Goal: Complete application form: Complete application form

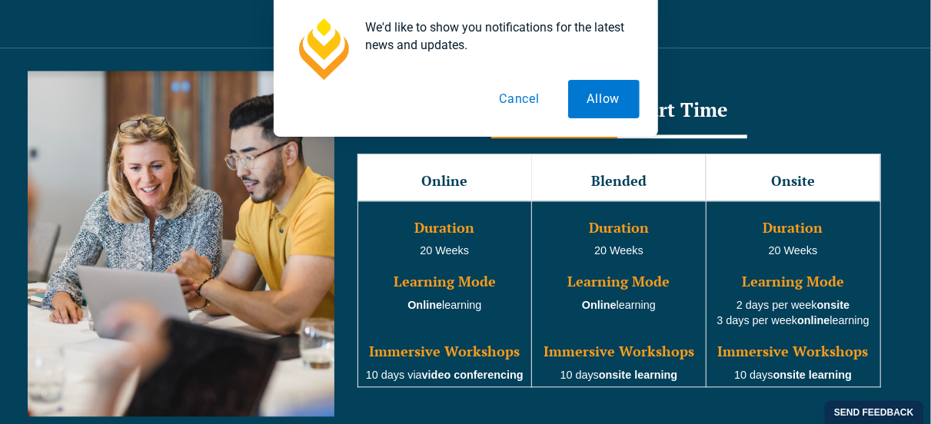
click at [519, 99] on button "Cancel" at bounding box center [519, 99] width 79 height 38
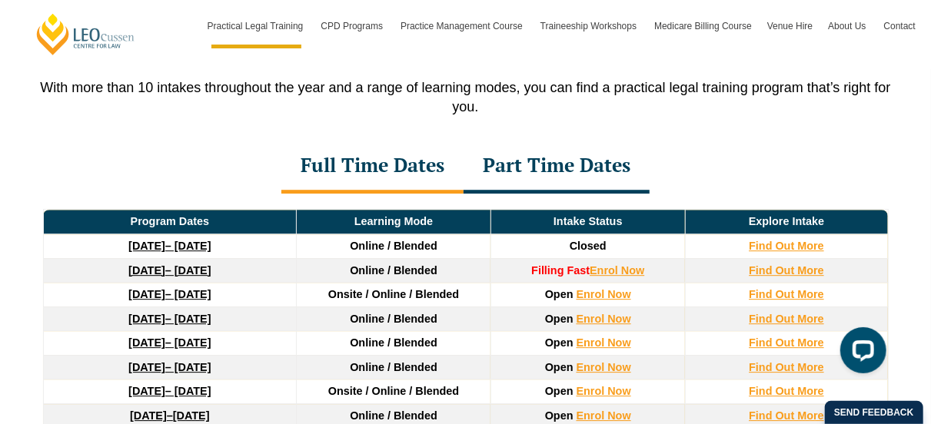
scroll to position [2062, 0]
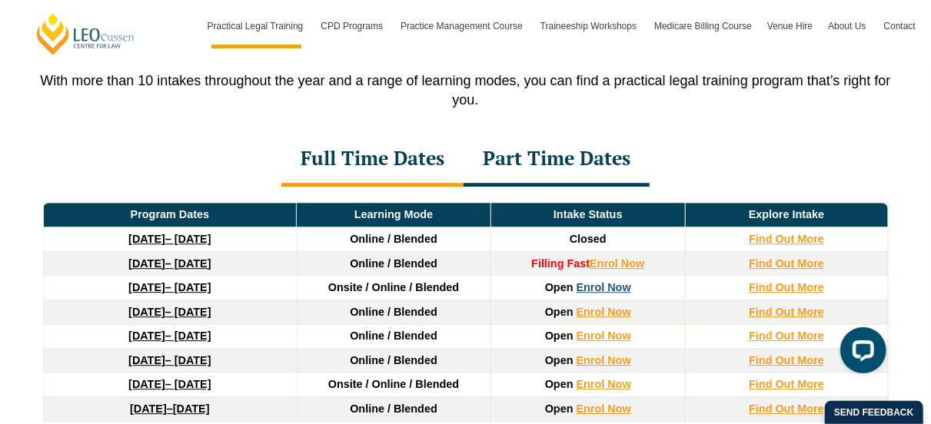
click at [593, 281] on link "Enrol Now" at bounding box center [604, 287] width 55 height 12
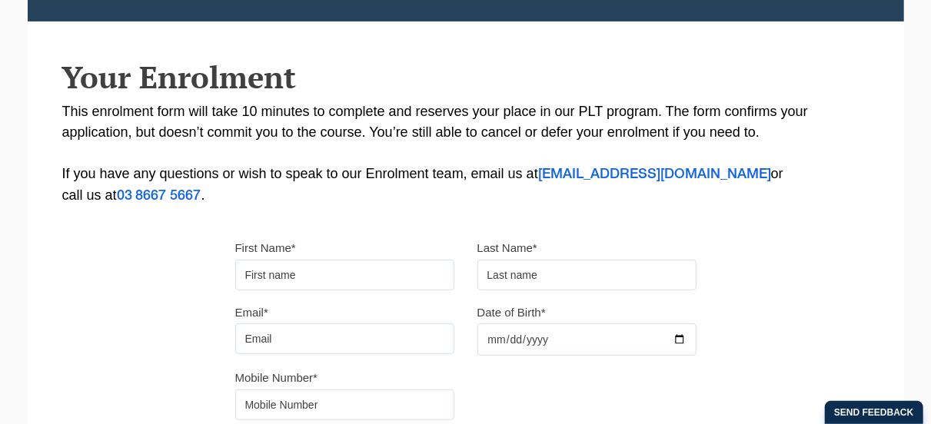
click at [338, 262] on input "First Name*" at bounding box center [344, 275] width 219 height 31
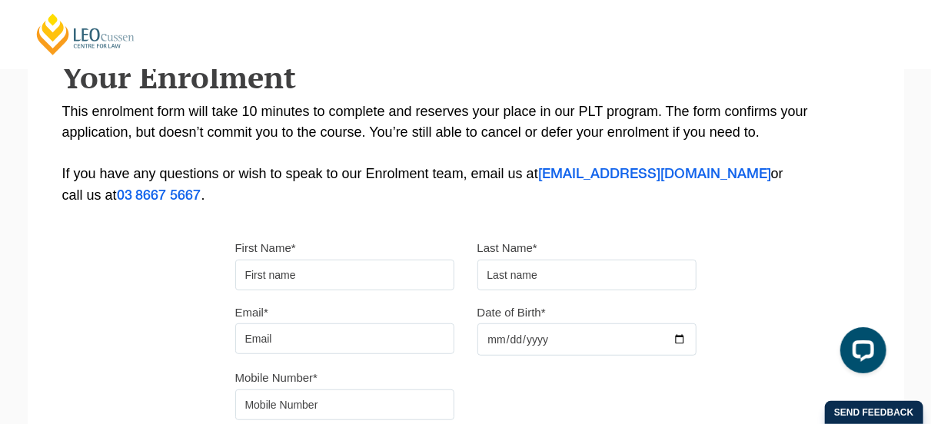
type input "[PERSON_NAME]"
click at [511, 278] on input "text" at bounding box center [587, 275] width 219 height 31
type input "[PERSON_NAME]"
type input "[EMAIL_ADDRESS][DOMAIN_NAME]"
type input "[DATE]"
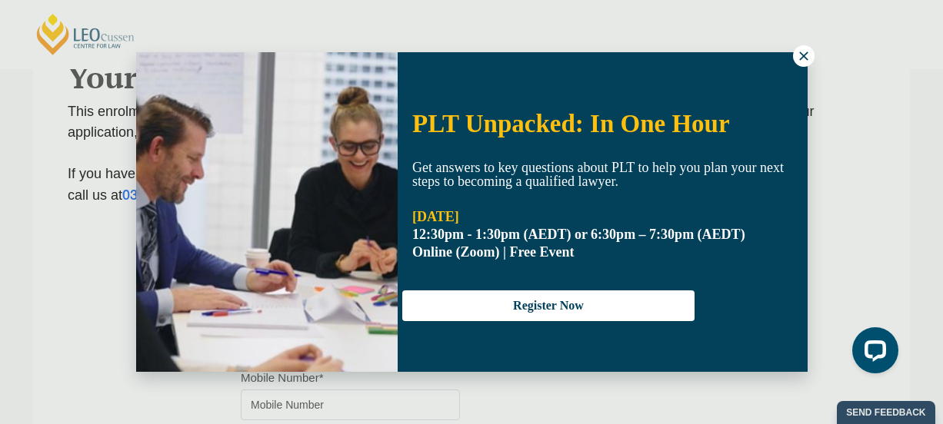
click at [805, 58] on icon at bounding box center [803, 56] width 8 height 8
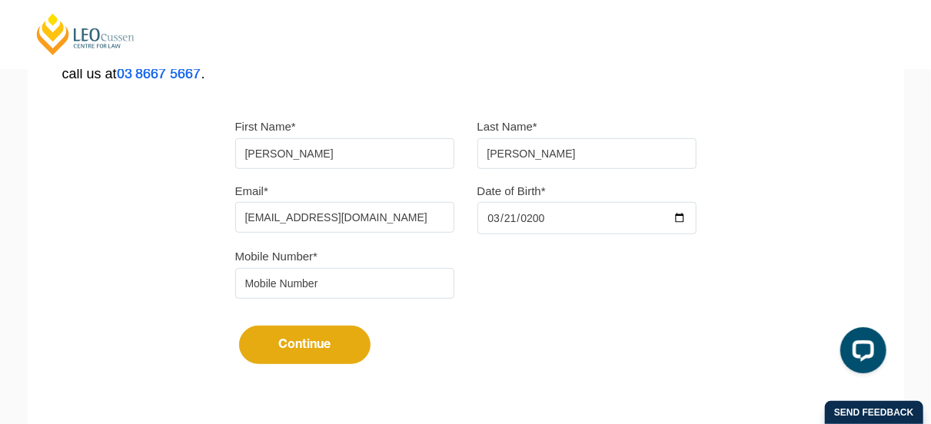
scroll to position [412, 0]
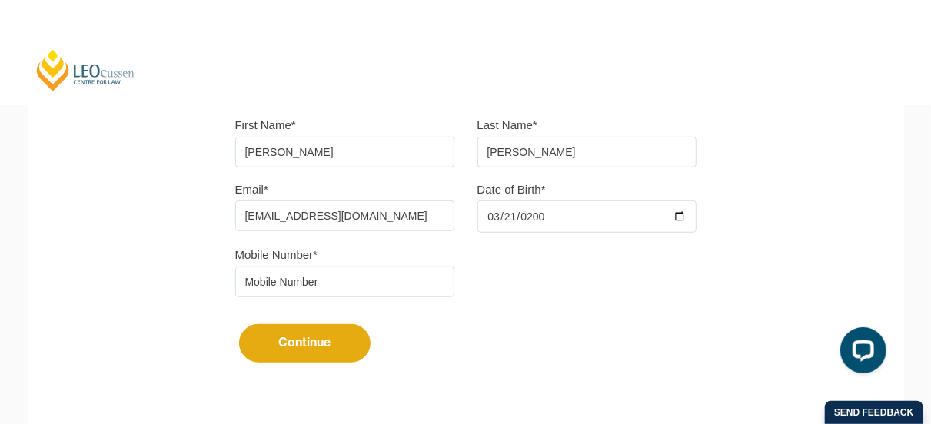
click at [305, 287] on input "tel" at bounding box center [344, 282] width 219 height 31
type input "0493244087"
click at [306, 329] on button "Continue" at bounding box center [304, 344] width 131 height 38
select select
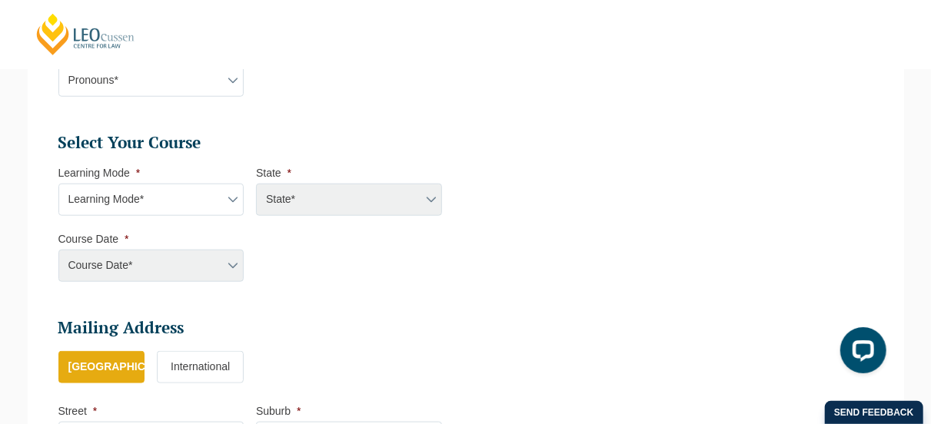
scroll to position [817, 0]
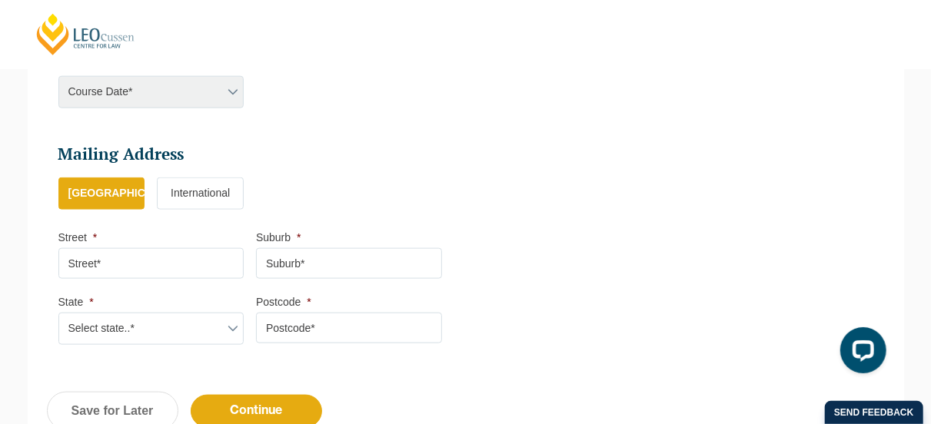
click at [208, 91] on div "Course Date* [PERSON_NAME] 2024 [DATE] ([DATE] to [DATE]) [DATE] ([DATE] to [DA…" at bounding box center [151, 92] width 186 height 32
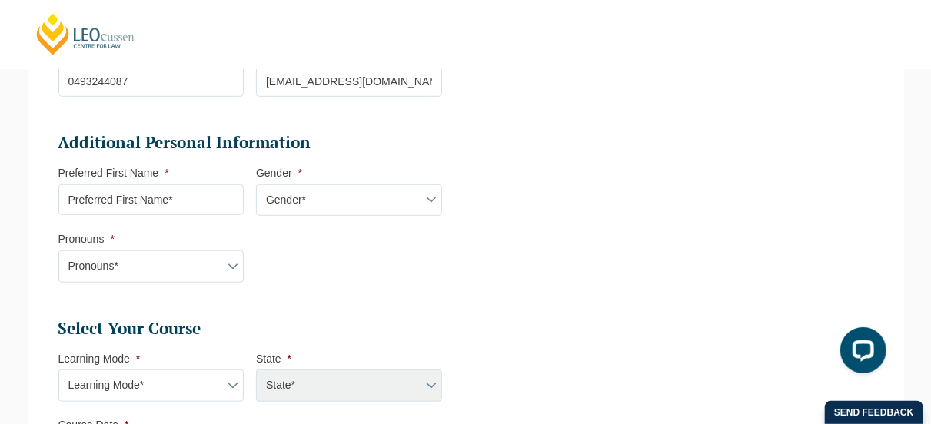
scroll to position [456, 0]
click at [189, 205] on input "Preferred First Name *" at bounding box center [151, 200] width 186 height 31
type input "[PERSON_NAME]"
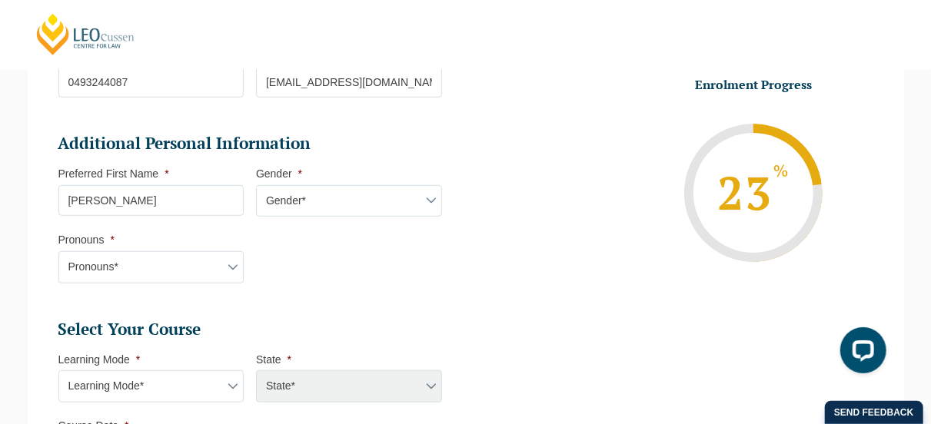
click at [335, 193] on select "Gender* [DEMOGRAPHIC_DATA] [DEMOGRAPHIC_DATA] [DEMOGRAPHIC_DATA] [DEMOGRAPHIC_D…" at bounding box center [349, 201] width 186 height 32
select select "[DEMOGRAPHIC_DATA]"
click at [256, 185] on select "Gender* [DEMOGRAPHIC_DATA] [DEMOGRAPHIC_DATA] [DEMOGRAPHIC_DATA] [DEMOGRAPHIC_D…" at bounding box center [349, 201] width 186 height 32
click at [138, 262] on select "Pronouns* She/Her/Hers He/Him/His They/Them/Theirs Other Prefer not to disclose" at bounding box center [151, 267] width 186 height 32
select select "He/Him/His"
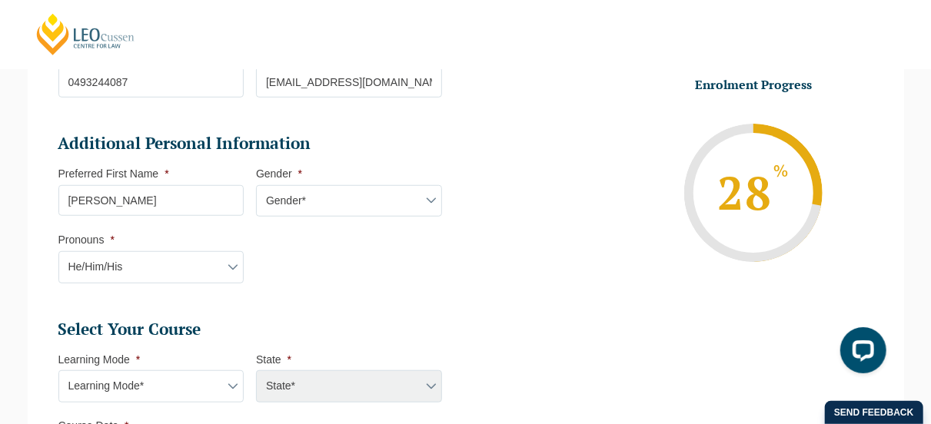
click at [58, 251] on select "Pronouns* She/Her/Hers He/Him/His They/Them/Theirs Other Prefer not to disclose" at bounding box center [151, 267] width 186 height 32
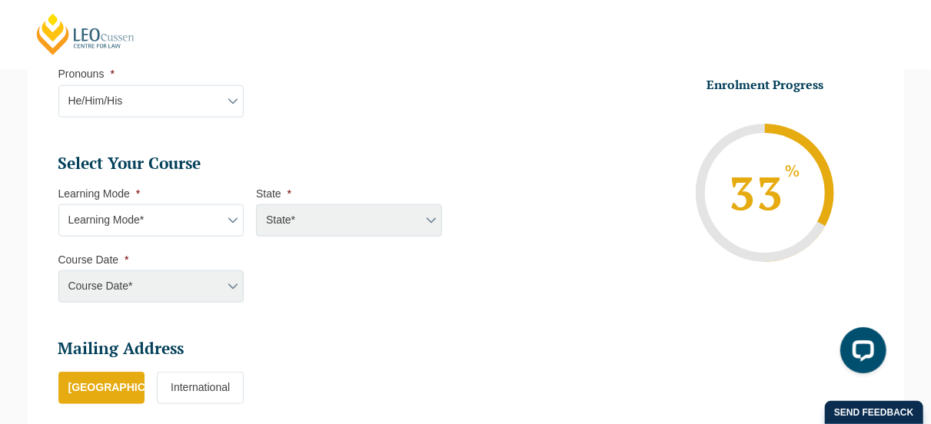
click at [103, 207] on select "Learning Mode* Online Full Time Learning Online Part Time Learning Blended Full…" at bounding box center [151, 221] width 186 height 32
select select "Online Full Time Learning"
click at [58, 205] on select "Learning Mode* Online Full Time Learning Online Part Time Learning Blended Full…" at bounding box center [151, 221] width 186 height 32
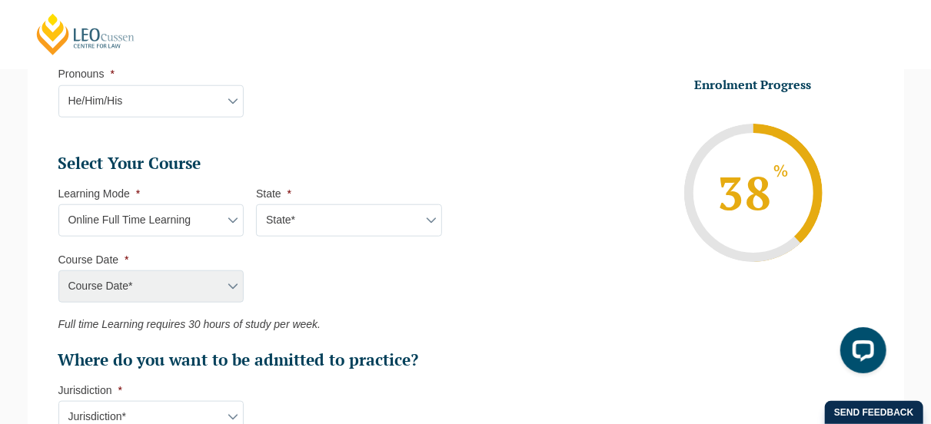
click at [299, 216] on select "State* National ([GEOGRAPHIC_DATA]/[GEOGRAPHIC_DATA], [GEOGRAPHIC_DATA], [GEOGR…" at bounding box center [349, 221] width 186 height 32
select select "National ([GEOGRAPHIC_DATA]/[GEOGRAPHIC_DATA], [GEOGRAPHIC_DATA], [GEOGRAPHIC_D…"
click at [256, 205] on select "State* National ([GEOGRAPHIC_DATA]/[GEOGRAPHIC_DATA], [GEOGRAPHIC_DATA], [GEOGR…" at bounding box center [349, 221] width 186 height 32
click at [201, 289] on select "Course Date* [DATE] ([DATE] to [DATE]) [DATE] ([DATE] to [DATE]) [DATE] ([DATE]…" at bounding box center [151, 287] width 186 height 32
select select "[DATE] ([DATE] to [DATE])"
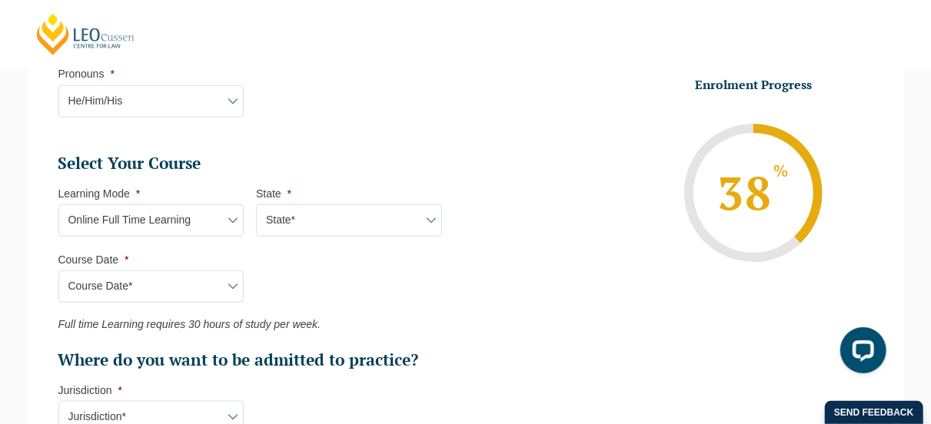
click at [58, 271] on select "Course Date* [DATE] ([DATE] to [DATE]) [DATE] ([DATE] to [DATE]) [DATE] ([DATE]…" at bounding box center [151, 287] width 186 height 32
type input "Intake [DATE] FT"
type input "Practical Legal Training (NAT)"
select select "NAT PLT (JAN) 2026 Full Time Online"
click at [289, 248] on ul "Select Your Course This field is hidden when viewing the form Only for Flinder …" at bounding box center [256, 262] width 396 height 218
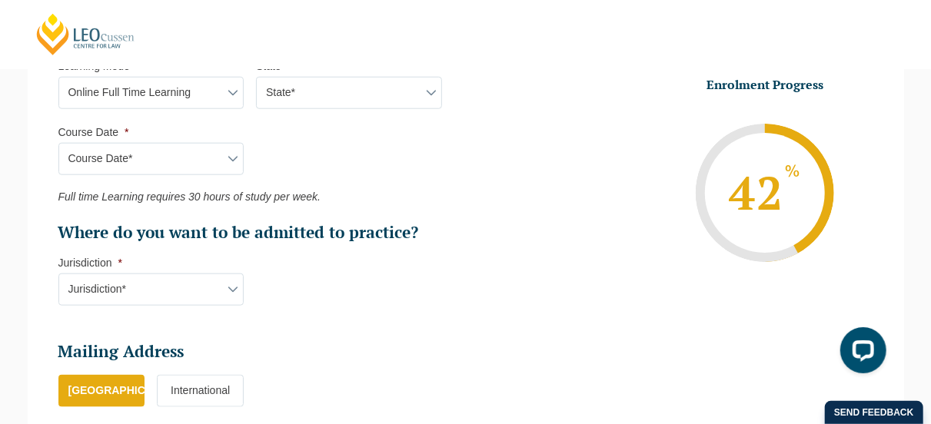
scroll to position [811, 0]
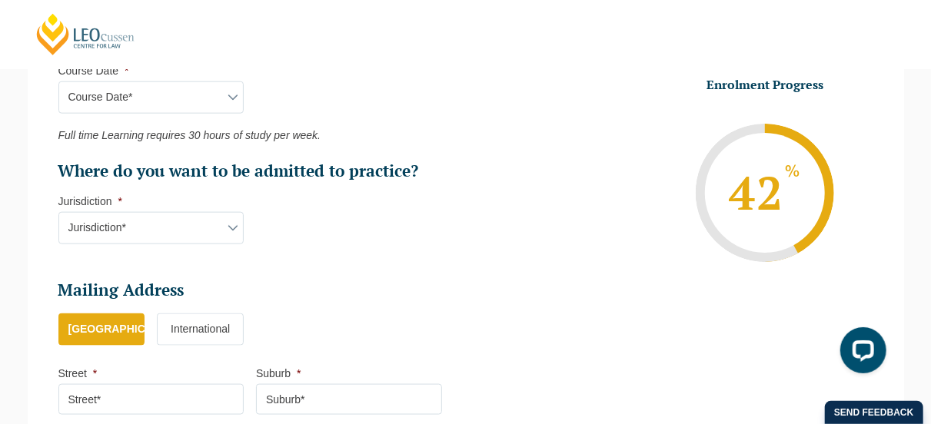
click at [175, 219] on select "Jurisdiction* VIC [GEOGRAPHIC_DATA]/[GEOGRAPHIC_DATA] SA [GEOGRAPHIC_DATA] [GEO…" at bounding box center [151, 228] width 186 height 32
select select "VIC"
click at [58, 212] on select "Jurisdiction* VIC [GEOGRAPHIC_DATA]/[GEOGRAPHIC_DATA] SA [GEOGRAPHIC_DATA] [GEO…" at bounding box center [151, 228] width 186 height 32
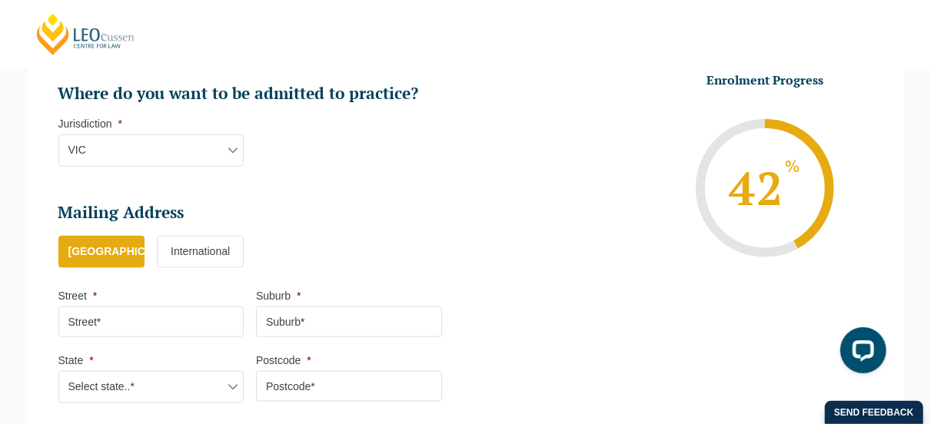
scroll to position [890, 0]
click at [138, 318] on input "Street *" at bounding box center [151, 321] width 186 height 31
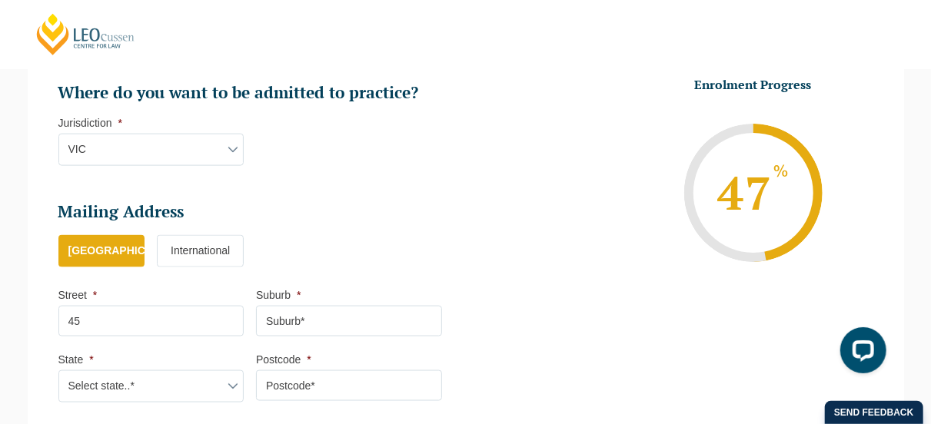
click at [138, 318] on input "45" at bounding box center [151, 321] width 186 height 31
type input "[STREET_ADDRESS]"
type input "Hillside"
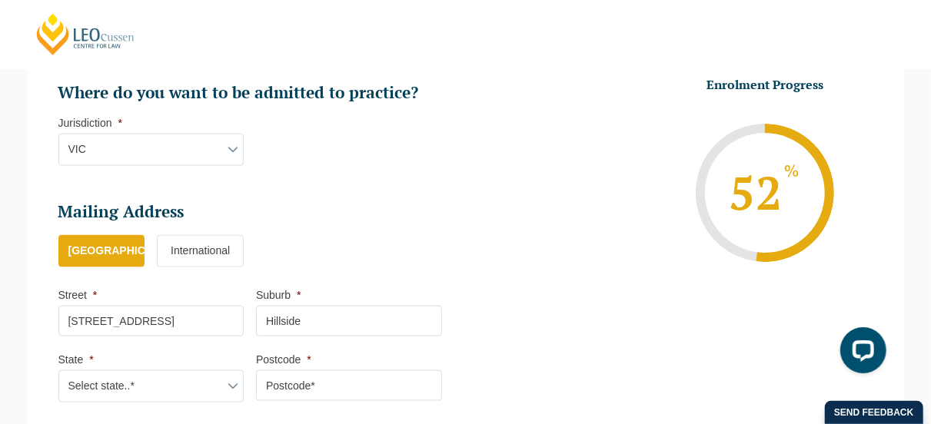
scroll to position [1006, 0]
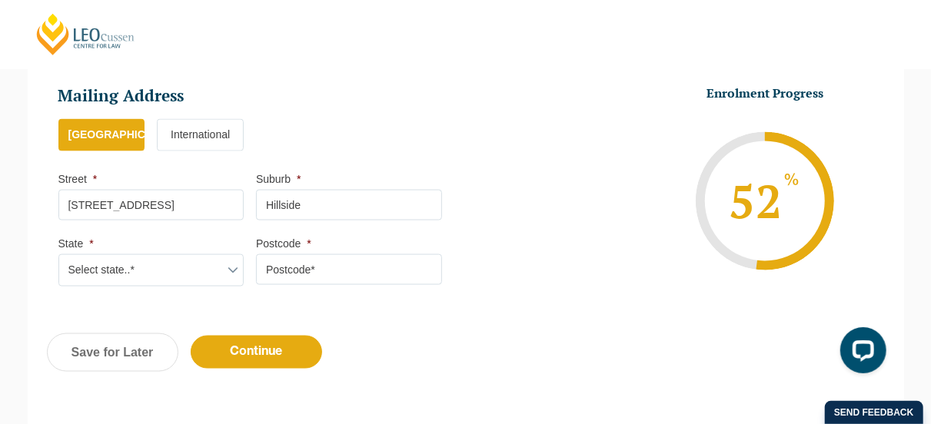
click at [106, 273] on select "Select state..* [GEOGRAPHIC_DATA] [GEOGRAPHIC_DATA] [GEOGRAPHIC_DATA] SA [GEOGR…" at bounding box center [151, 271] width 186 height 32
select select "VIC"
click at [58, 255] on select "Select state..* [GEOGRAPHIC_DATA] [GEOGRAPHIC_DATA] [GEOGRAPHIC_DATA] SA [GEOGR…" at bounding box center [151, 271] width 186 height 32
click at [301, 265] on input "Postcode *" at bounding box center [349, 270] width 186 height 31
type input "3037"
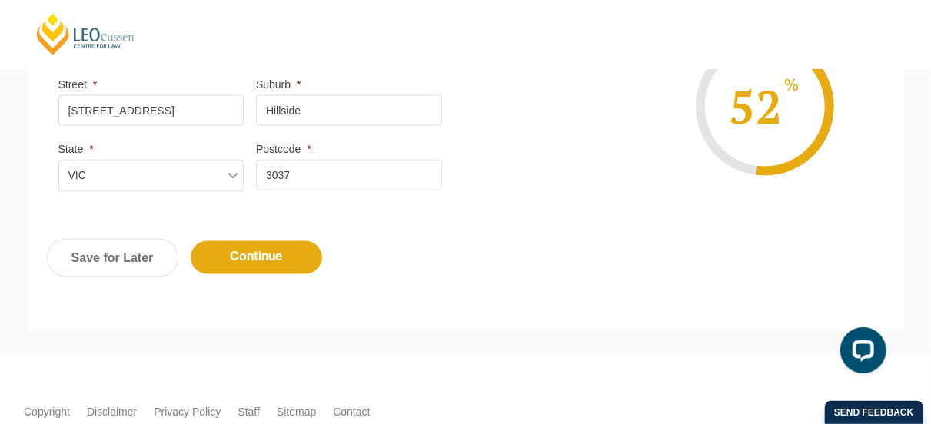
scroll to position [1097, 0]
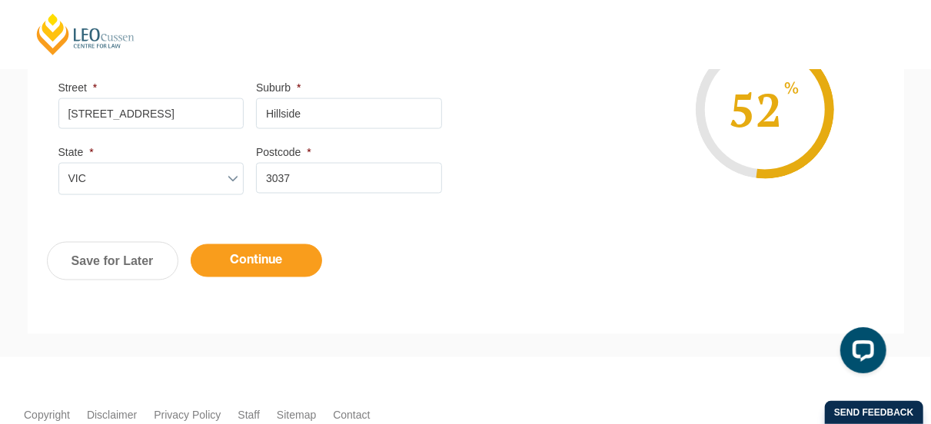
click at [258, 267] on input "Continue" at bounding box center [256, 261] width 131 height 33
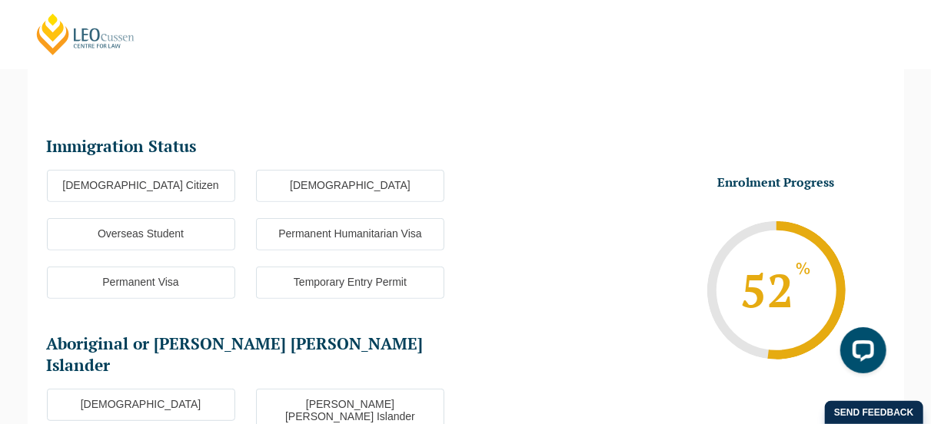
scroll to position [132, 0]
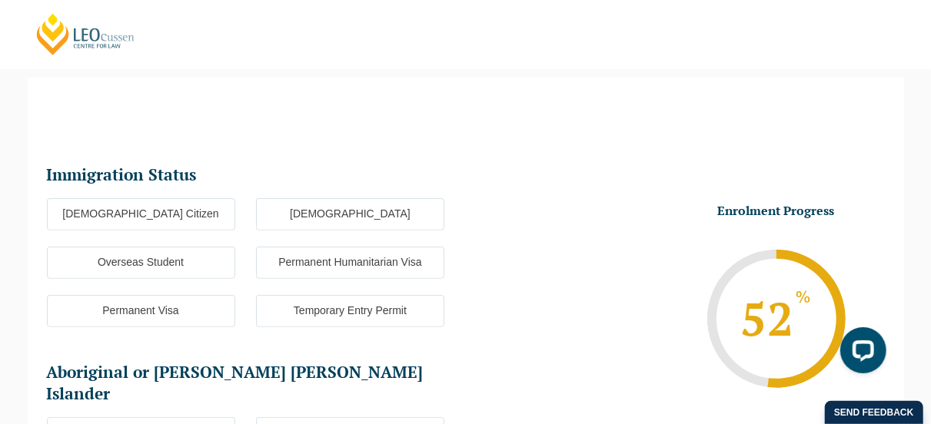
click at [181, 211] on label "[DEMOGRAPHIC_DATA] Citizen" at bounding box center [141, 214] width 188 height 32
click at [0, 0] on input "[DEMOGRAPHIC_DATA] Citizen" at bounding box center [0, 0] width 0 height 0
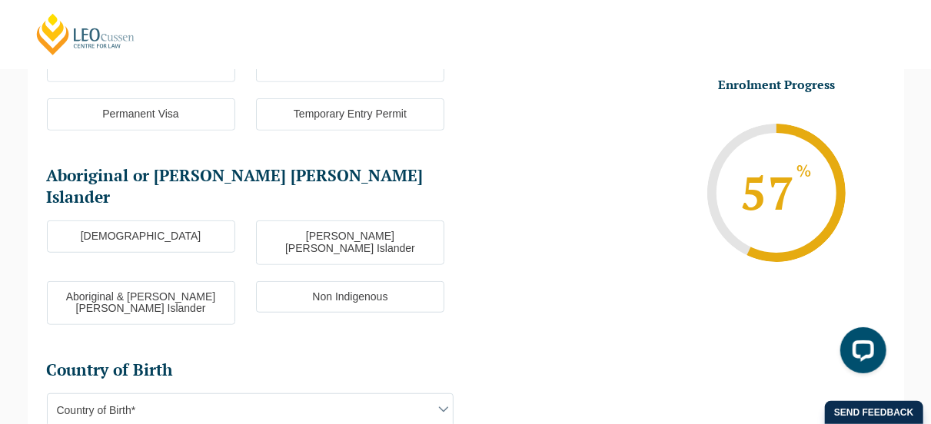
scroll to position [328, 0]
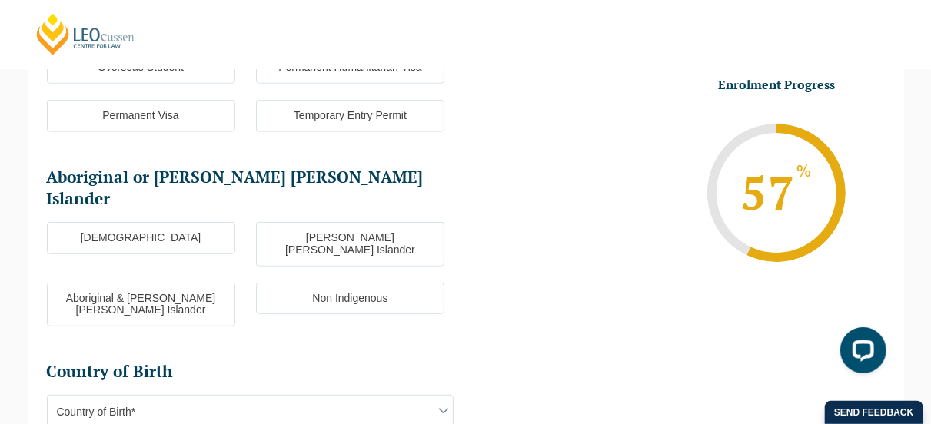
click at [355, 283] on label "Non Indigenous" at bounding box center [350, 299] width 188 height 32
click at [0, 0] on input "Non Indigenous" at bounding box center [0, 0] width 0 height 0
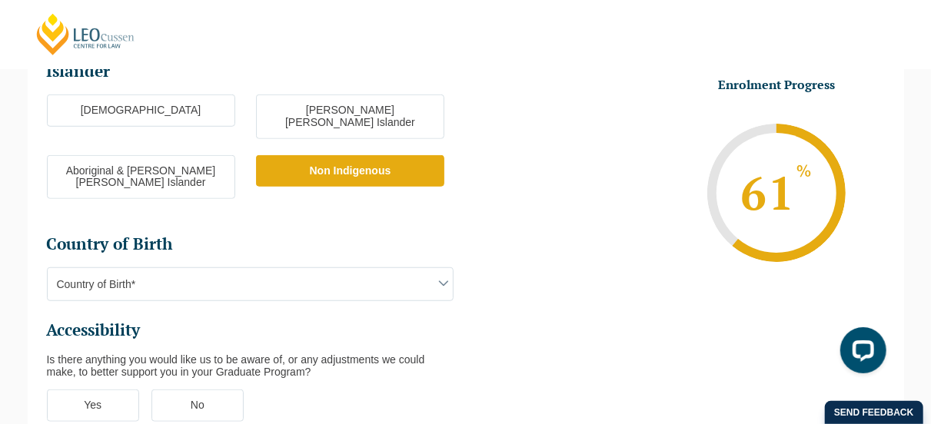
scroll to position [454, 0]
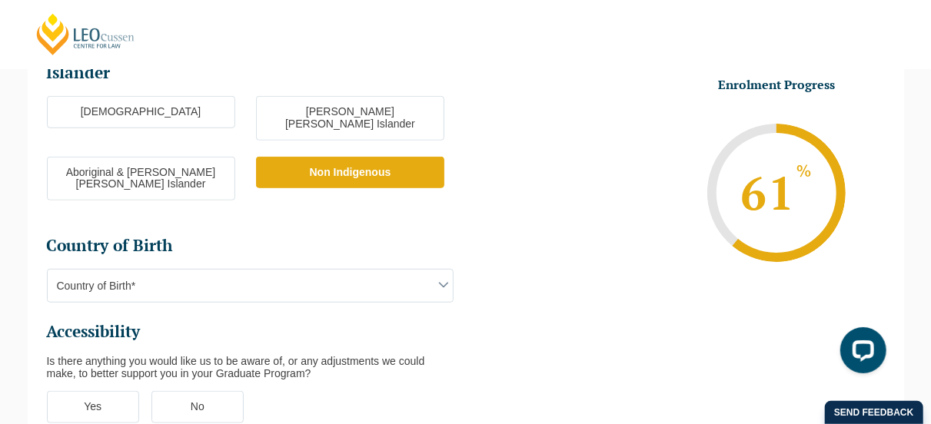
click at [294, 270] on span "Country of Birth*" at bounding box center [250, 286] width 405 height 32
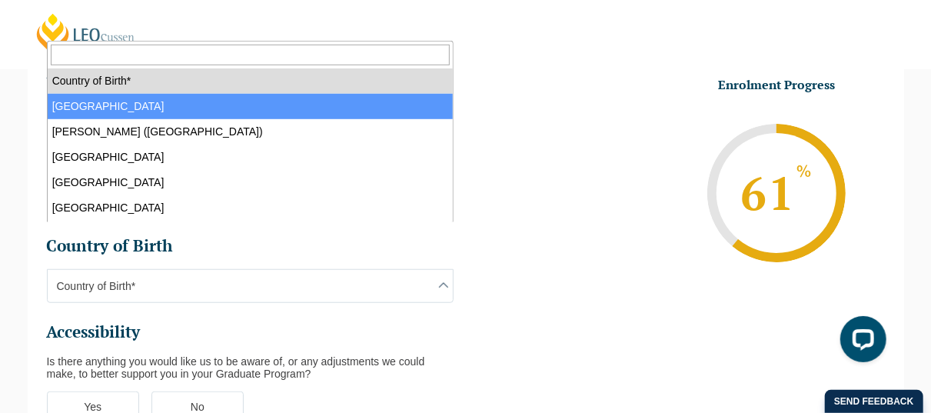
select select "Australia 1101"
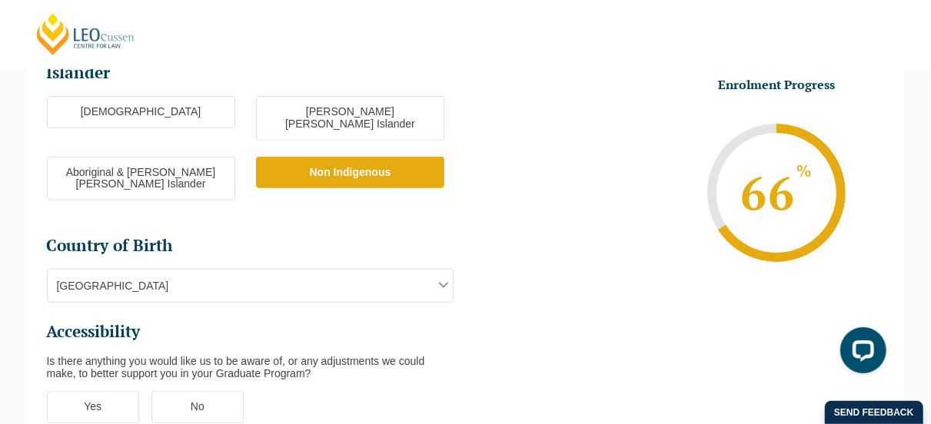
click at [191, 391] on label "No" at bounding box center [197, 407] width 92 height 32
click at [0, 0] on input "No" at bounding box center [0, 0] width 0 height 0
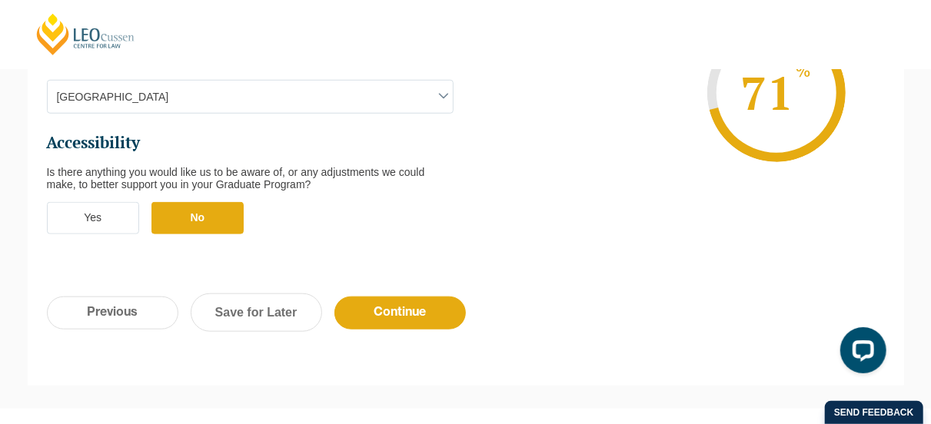
scroll to position [644, 0]
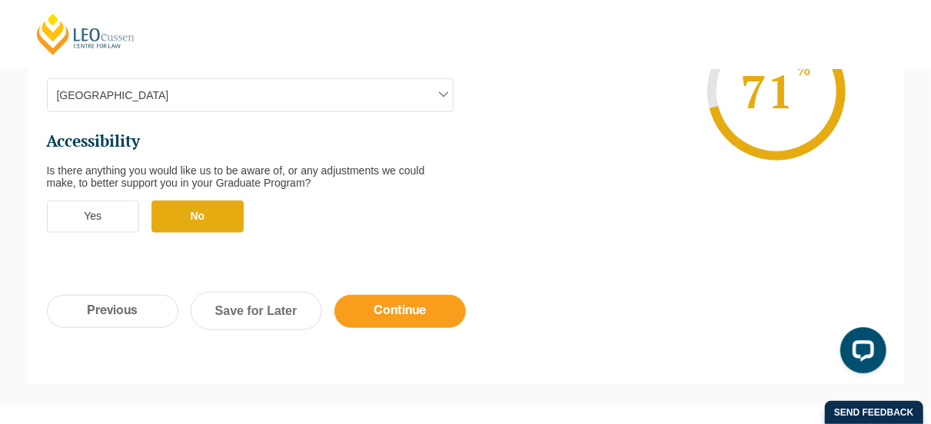
click at [368, 295] on input "Continue" at bounding box center [399, 311] width 131 height 33
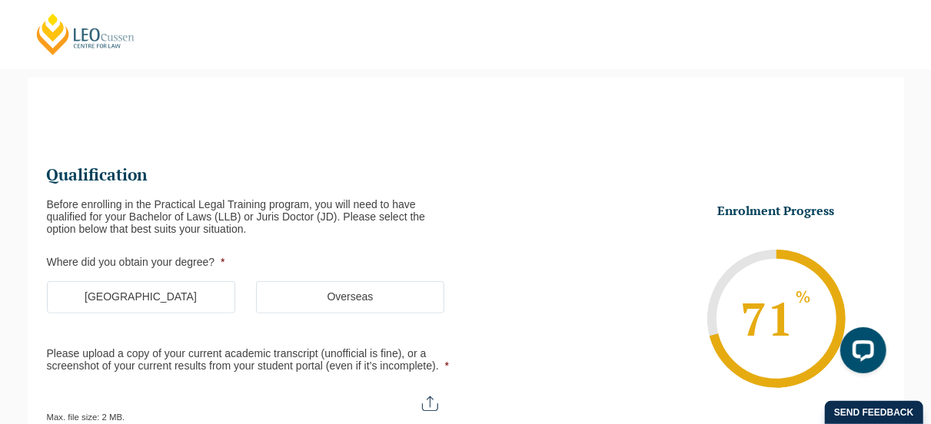
scroll to position [169, 0]
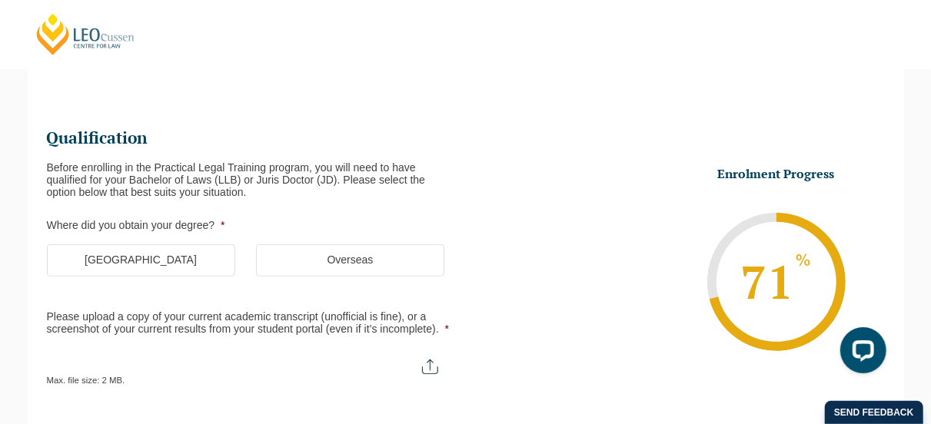
click at [185, 258] on label "[GEOGRAPHIC_DATA]" at bounding box center [141, 261] width 188 height 32
click at [0, 0] on input "[GEOGRAPHIC_DATA]" at bounding box center [0, 0] width 0 height 0
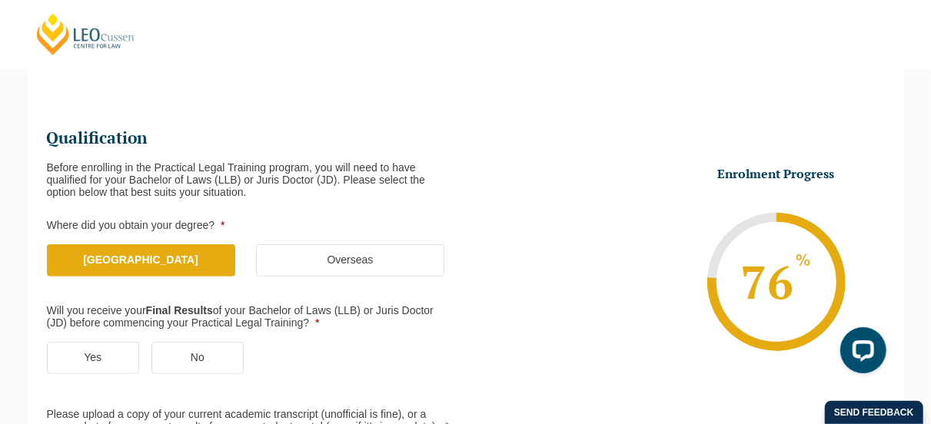
scroll to position [200, 0]
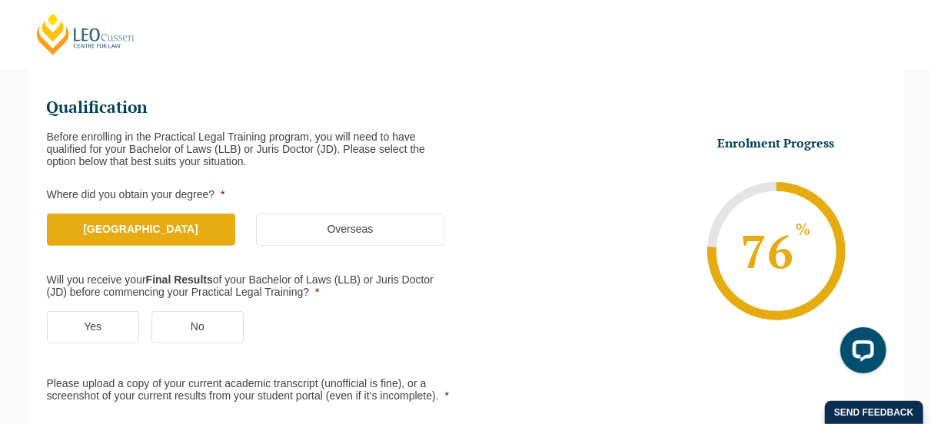
click at [124, 330] on label "Yes" at bounding box center [93, 327] width 92 height 32
click at [0, 0] on input "Yes" at bounding box center [0, 0] width 0 height 0
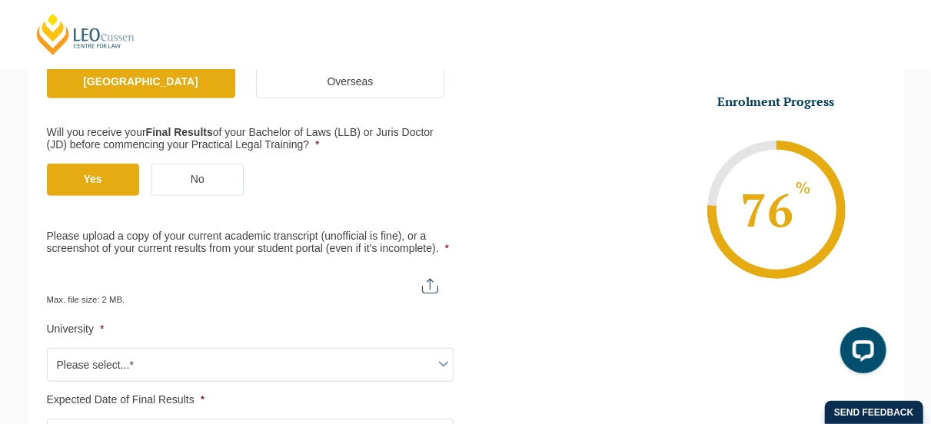
scroll to position [483, 0]
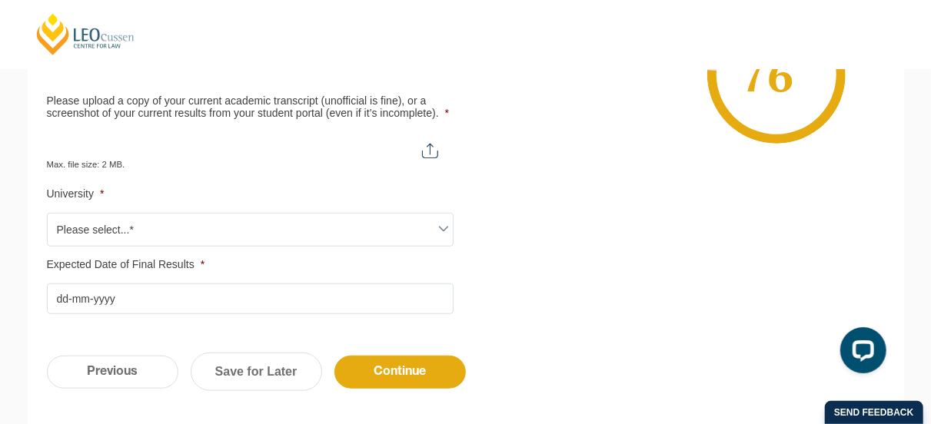
click at [115, 209] on li "University * Please select...* [GEOGRAPHIC_DATA] [GEOGRAPHIC_DATA] [GEOGRAPHIC_…" at bounding box center [256, 217] width 419 height 58
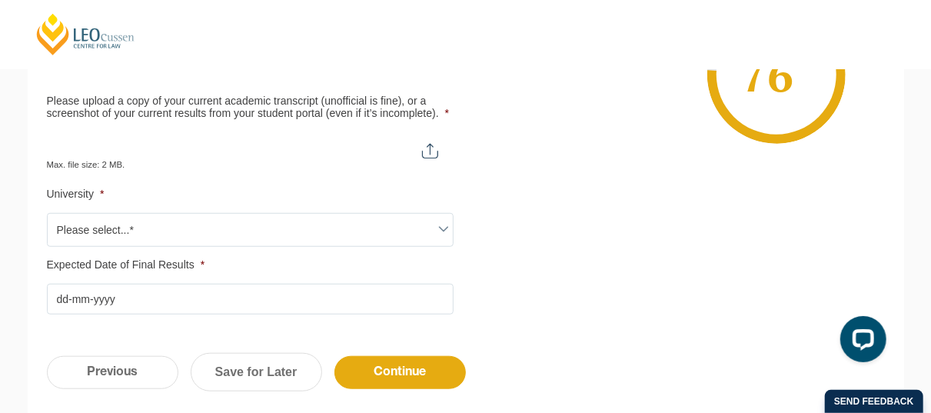
click at [107, 223] on span "Please select...*" at bounding box center [250, 230] width 405 height 32
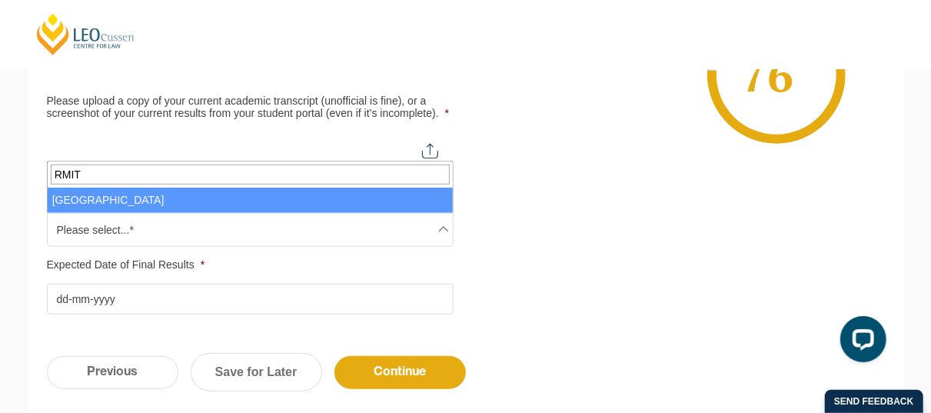
type input "RMIT"
select select "[GEOGRAPHIC_DATA]"
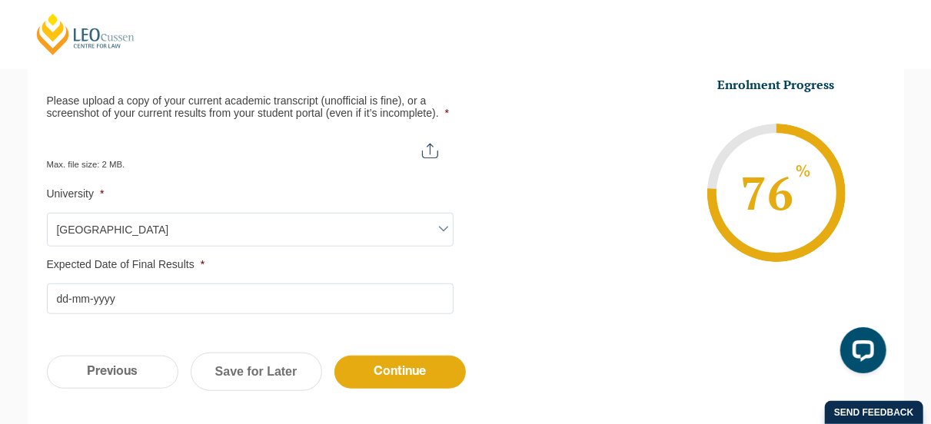
click at [62, 296] on input "Expected Date of Final Results *" at bounding box center [250, 299] width 407 height 31
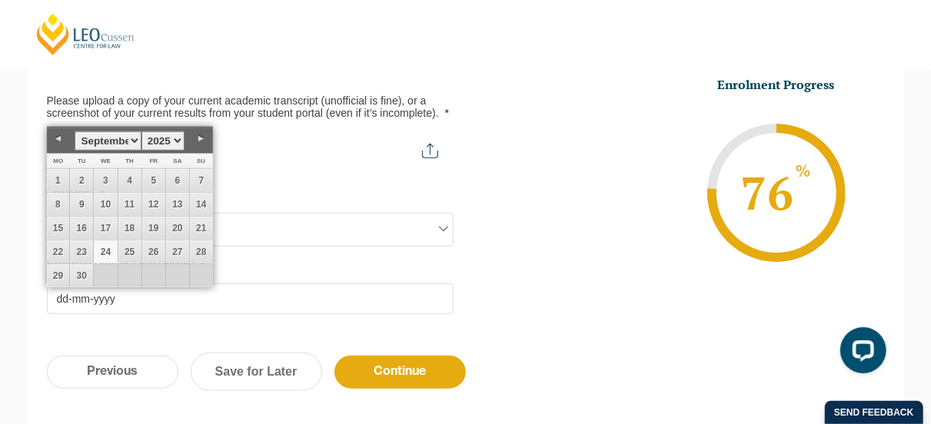
click at [169, 322] on div "Qualification Before enrolling in the Practical Legal Training program, you wil…" at bounding box center [466, 43] width 877 height 587
